Goal: Find specific page/section: Find specific page/section

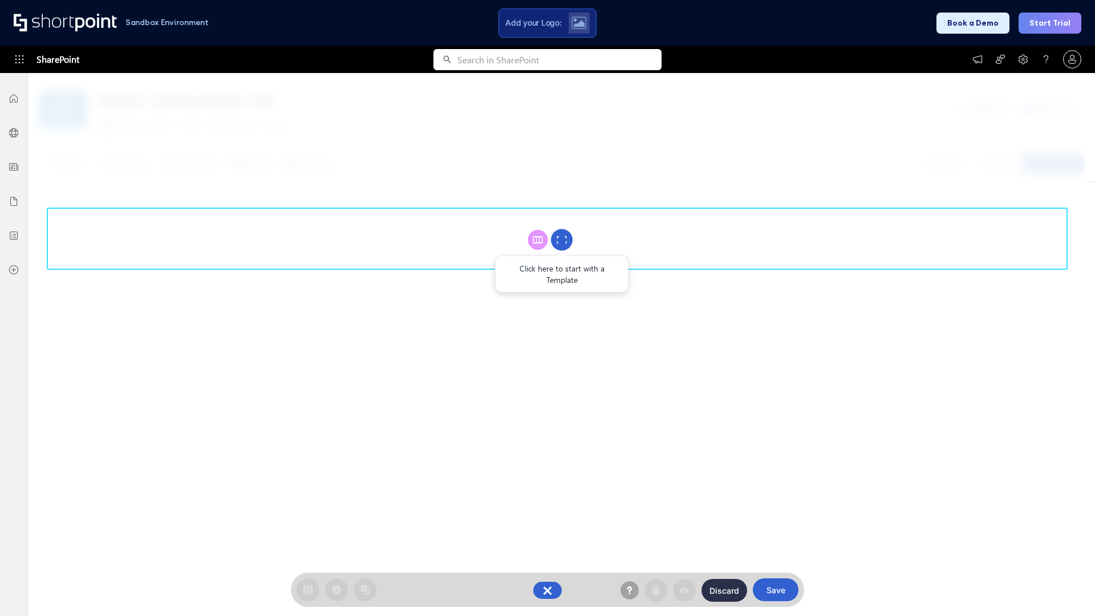
click at [562, 239] on circle at bounding box center [562, 240] width 22 height 22
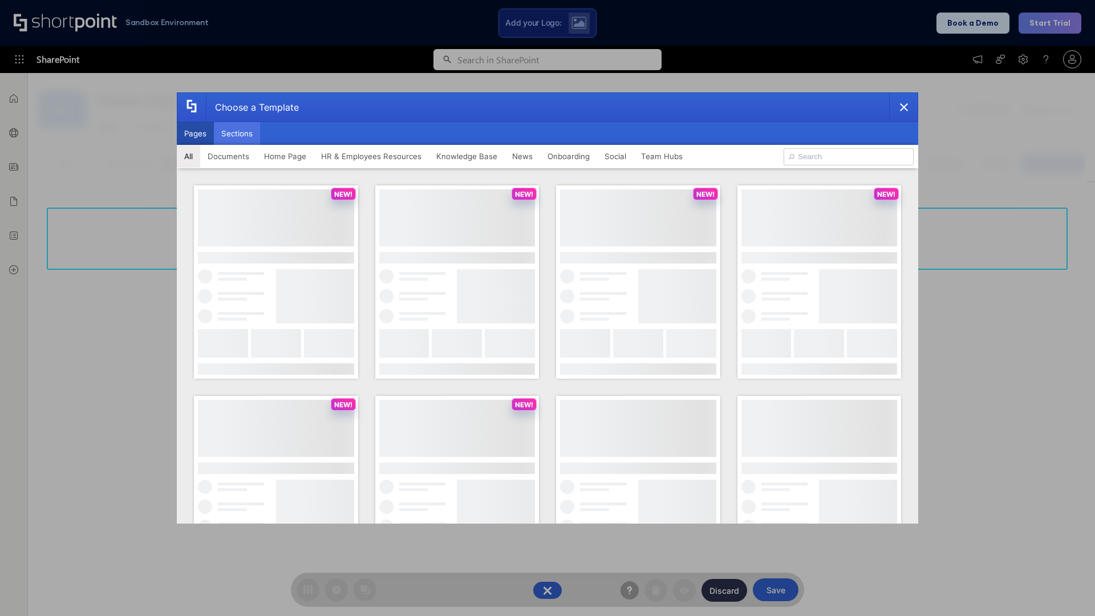
click at [237, 133] on button "Sections" at bounding box center [237, 133] width 46 height 23
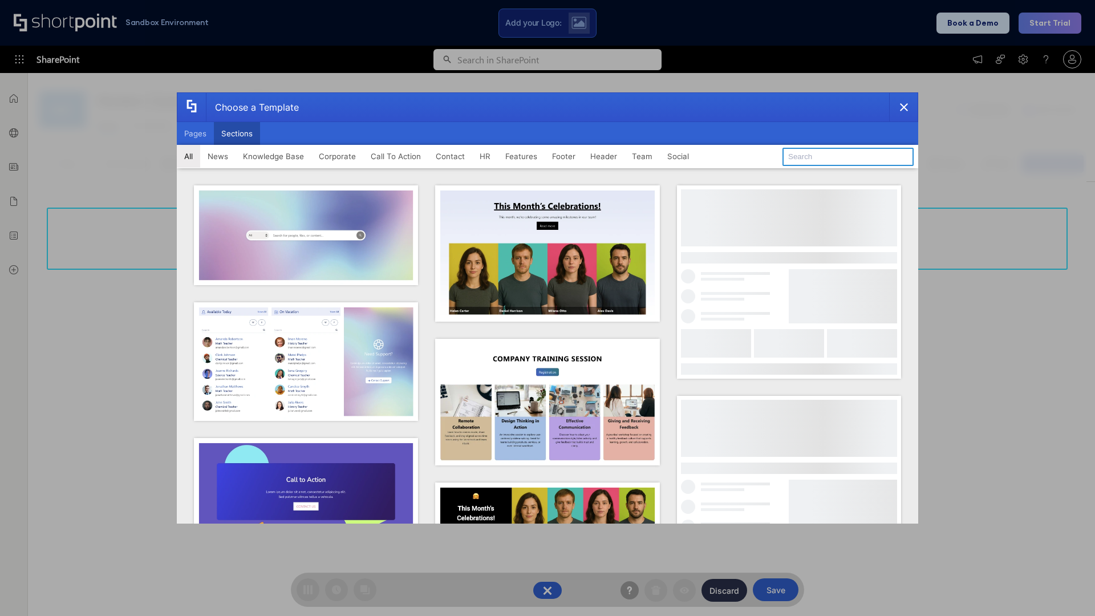
type input "Service Block 1"
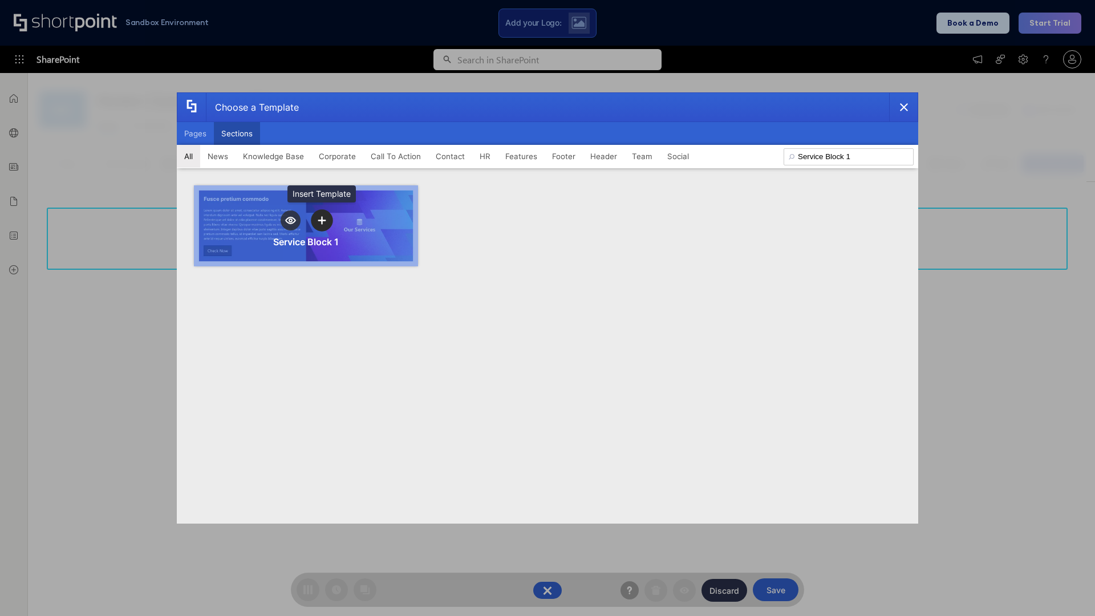
click at [322, 220] on icon "template selector" at bounding box center [322, 220] width 8 height 8
